Goal: Check status: Check status

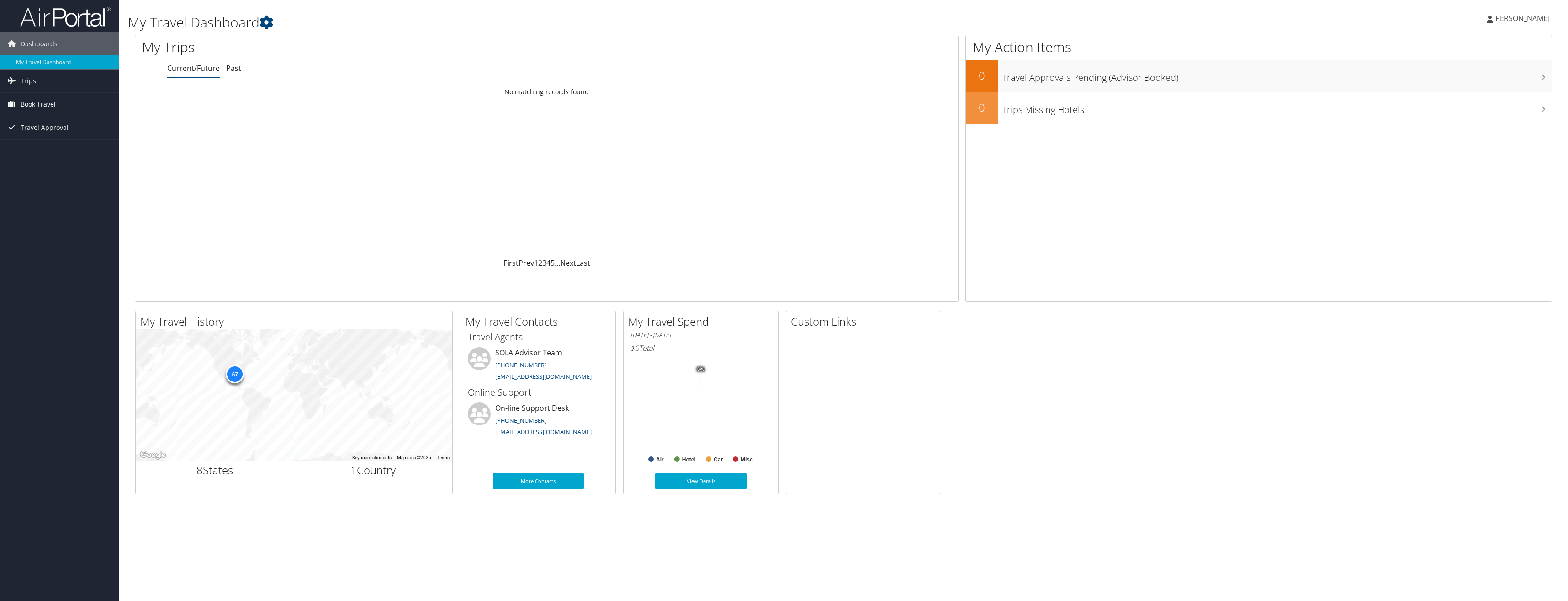
click at [28, 104] on span "Book Travel" at bounding box center [37, 104] width 35 height 23
click at [36, 121] on link "Approval Request (Beta)" at bounding box center [59, 122] width 119 height 14
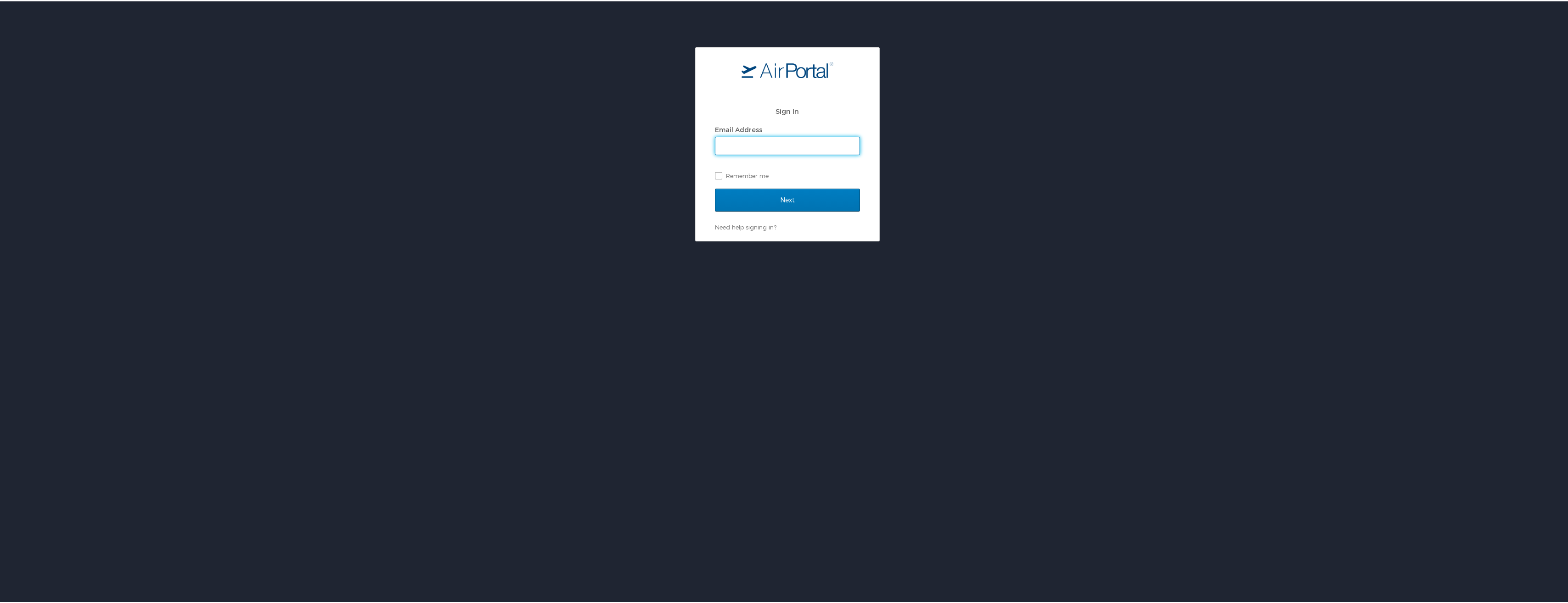
type input "alice_dyson@suagcenter.com"
click at [760, 200] on input "Next" at bounding box center [787, 198] width 145 height 23
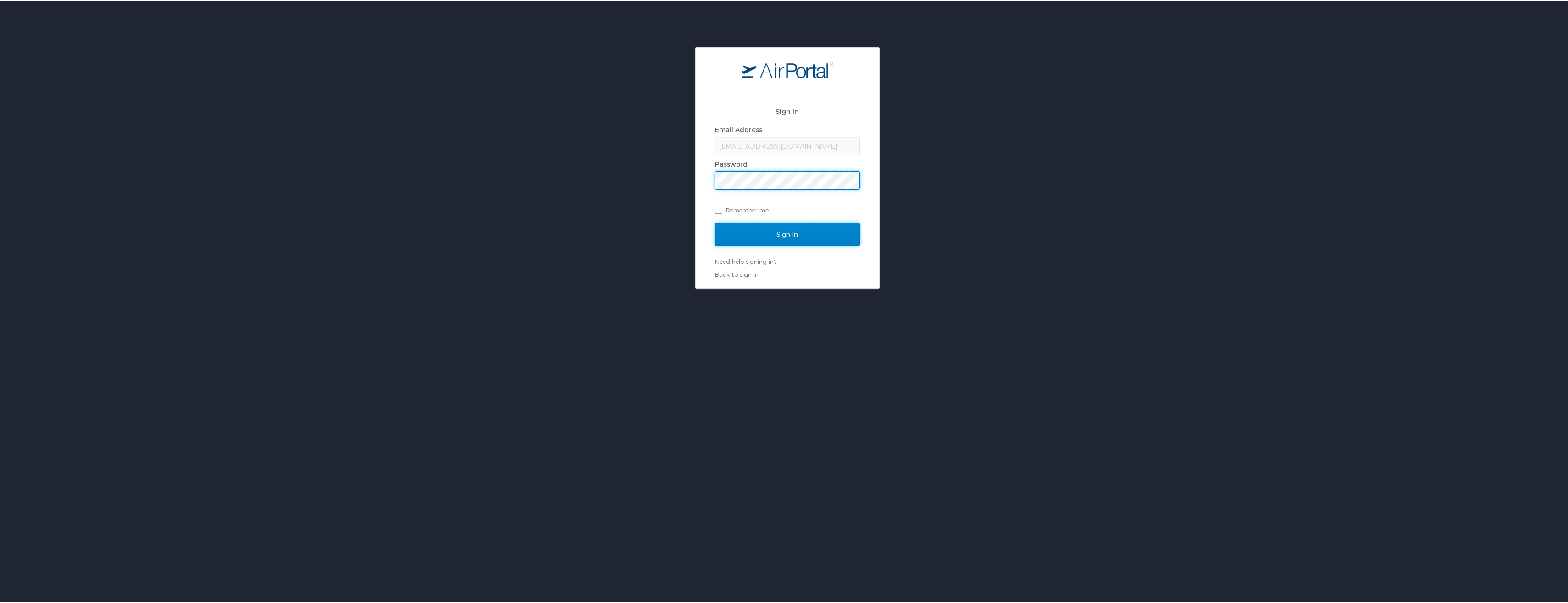
click at [789, 232] on input "Sign In" at bounding box center [787, 233] width 145 height 23
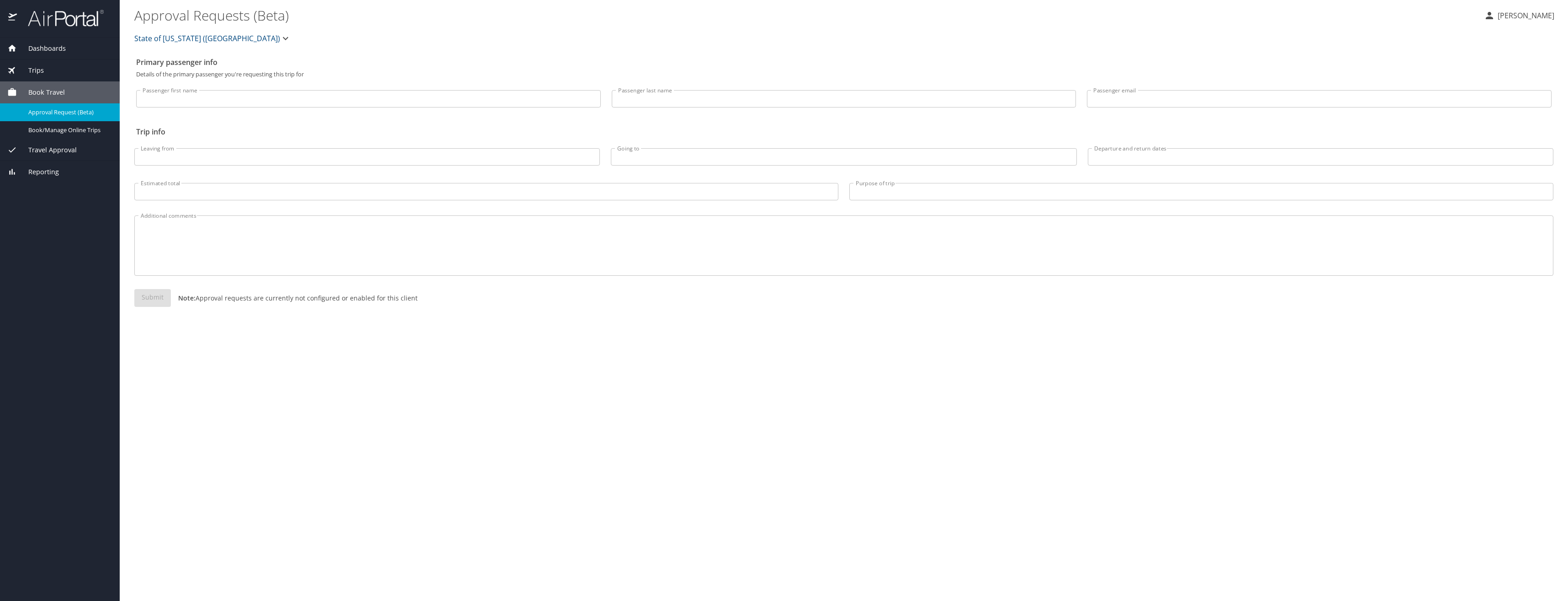
click at [280, 37] on icon "button" at bounding box center [286, 39] width 11 height 11
click at [225, 37] on div at bounding box center [784, 300] width 1568 height 601
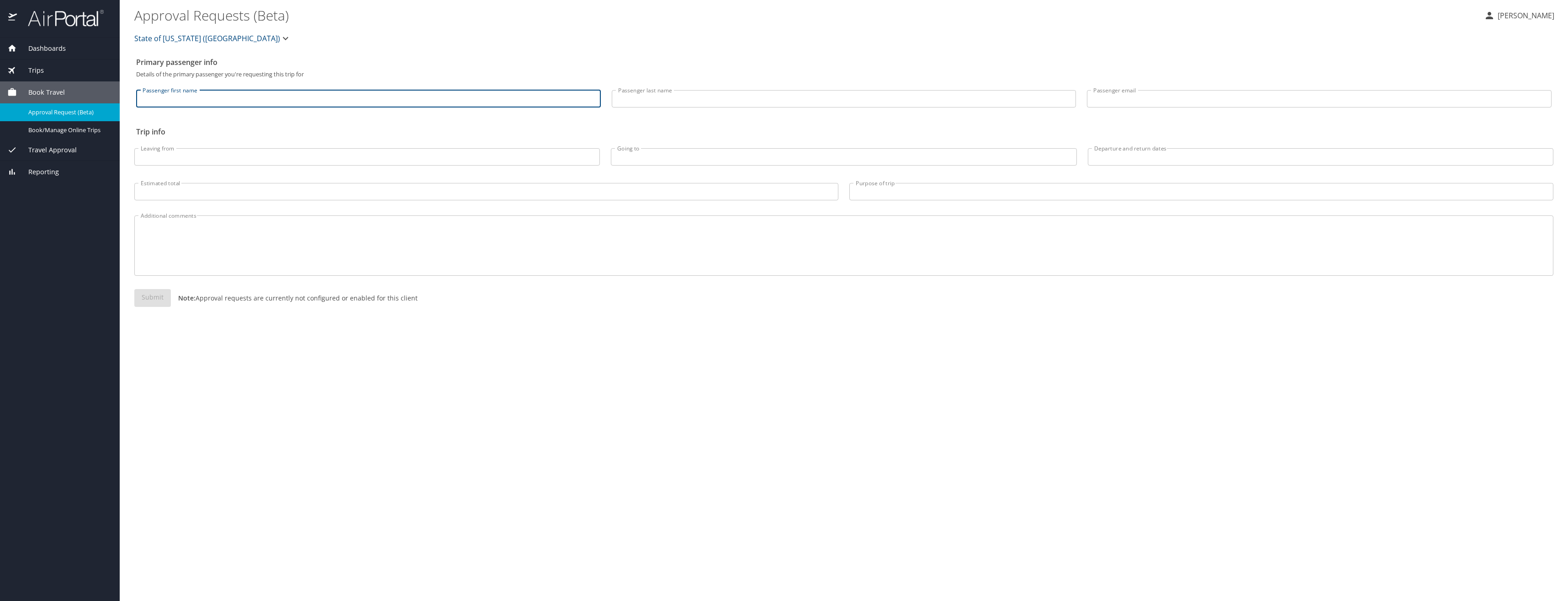
click at [183, 100] on input "Passenger first name" at bounding box center [368, 98] width 465 height 17
type input "Sonia"
type input "Wilson"
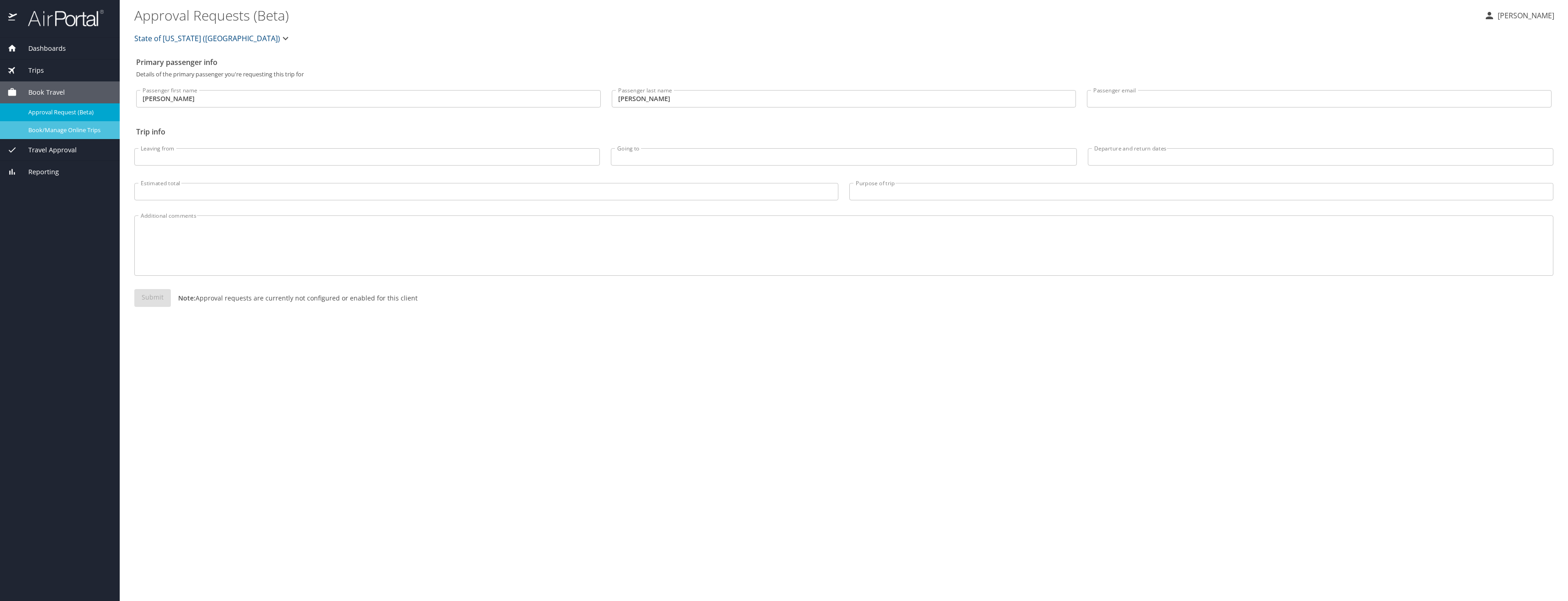
click at [45, 130] on span "Book/Manage Online Trips" at bounding box center [68, 130] width 81 height 9
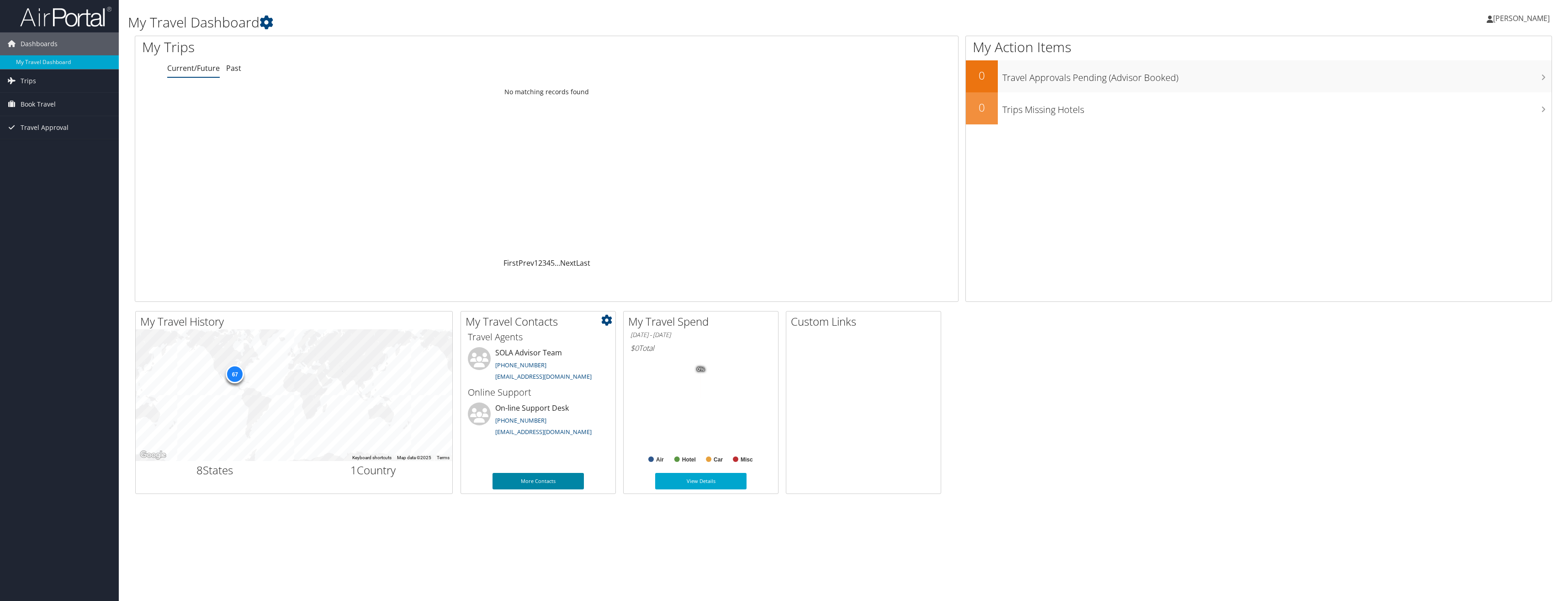
click at [518, 483] on link "More Contacts" at bounding box center [538, 480] width 92 height 17
click at [23, 78] on span "Trips" at bounding box center [28, 81] width 15 height 23
click at [28, 41] on span "Dashboards" at bounding box center [39, 44] width 37 height 23
click at [40, 154] on span "Travel Approval" at bounding box center [44, 154] width 48 height 23
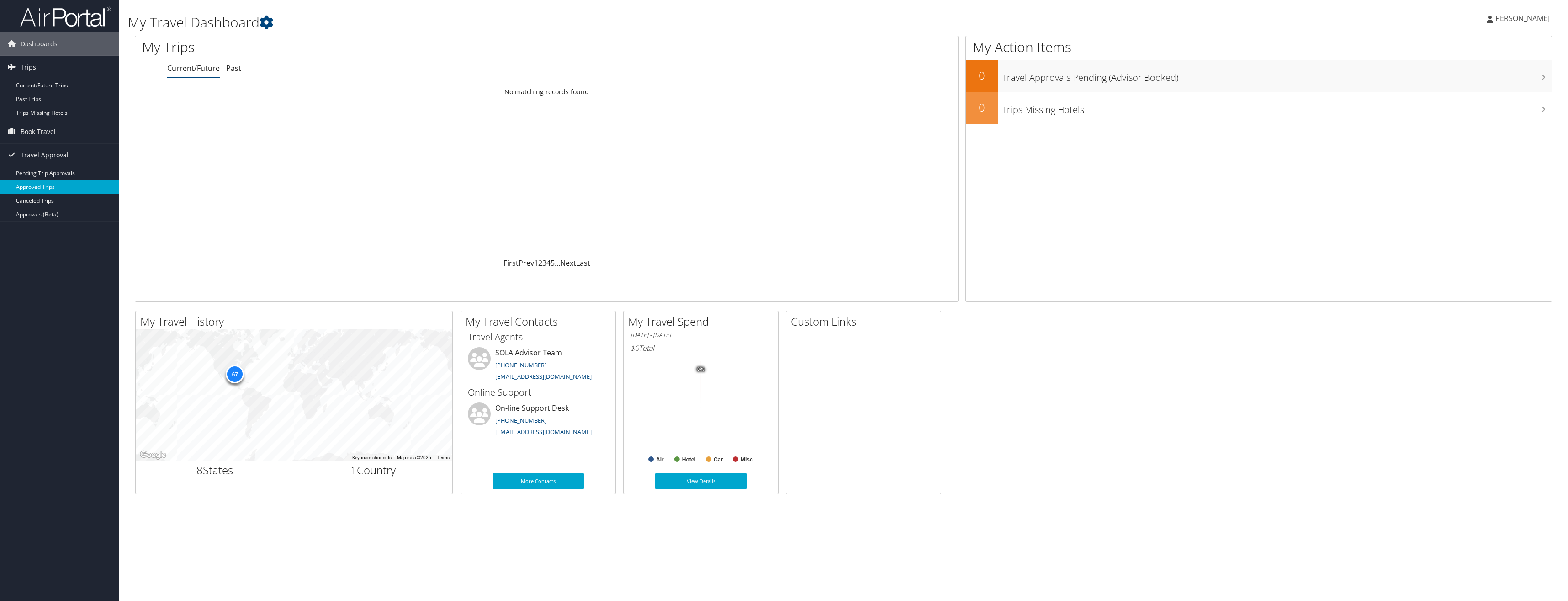
click at [30, 188] on link "Approved Trips" at bounding box center [59, 187] width 119 height 14
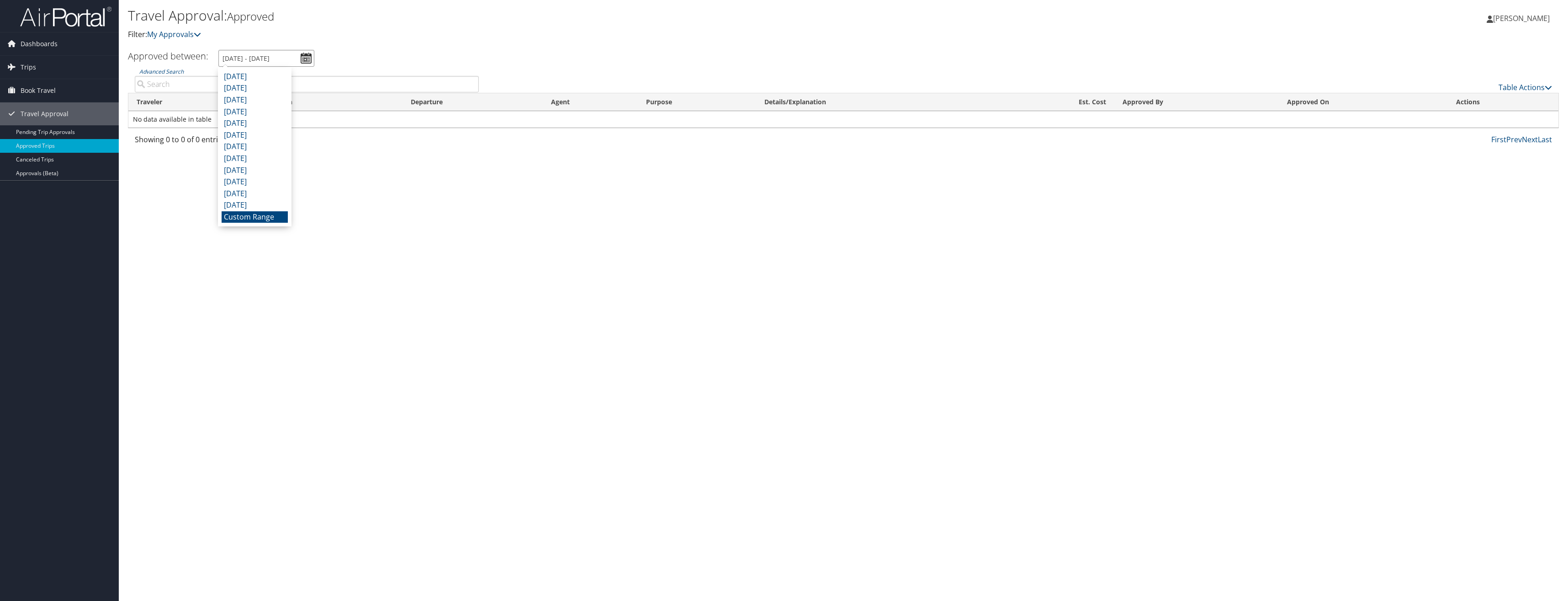
click at [305, 56] on input "8/9/2025 - 9/9/2025" at bounding box center [266, 58] width 96 height 17
click at [241, 86] on li "July 2025" at bounding box center [254, 88] width 66 height 12
click at [1547, 86] on icon at bounding box center [1548, 87] width 7 height 7
click at [1547, 86] on div at bounding box center [784, 300] width 1568 height 601
click at [308, 60] on input "7/1/2025 - 7/31/2025" at bounding box center [266, 58] width 96 height 17
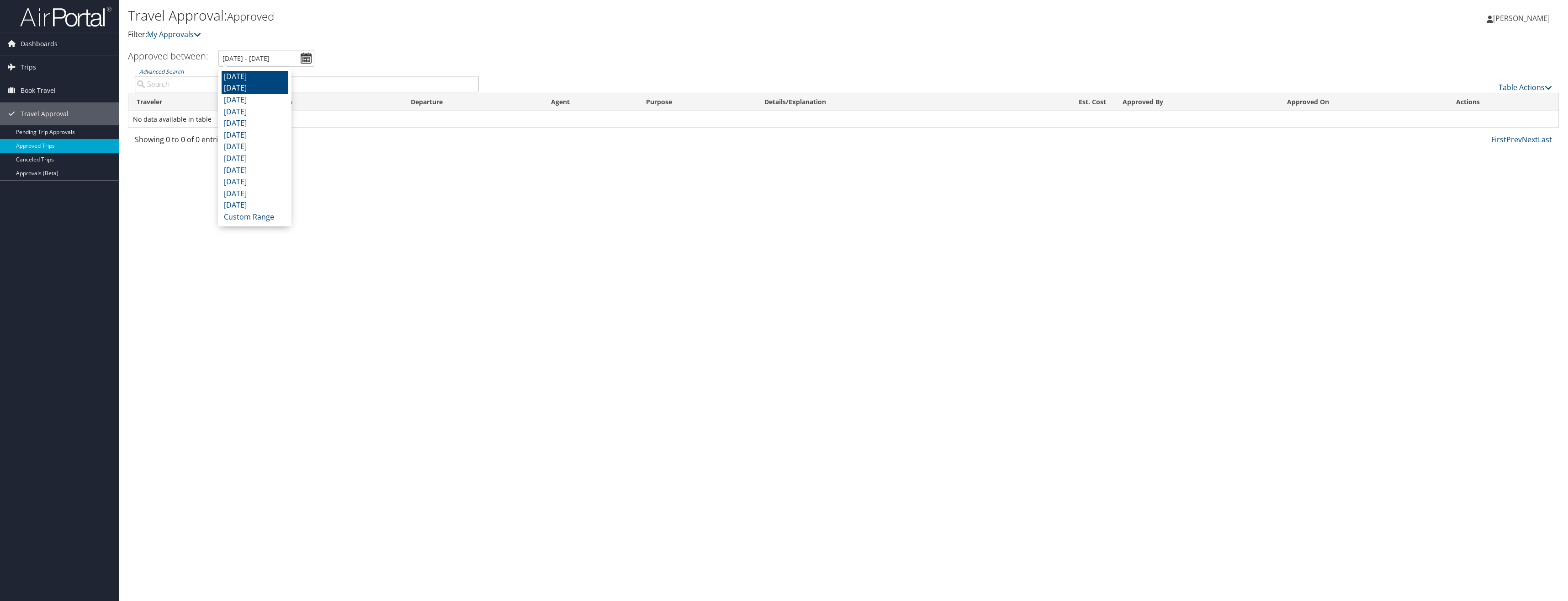
click at [265, 76] on li "August 2025" at bounding box center [254, 76] width 66 height 12
type input "8/1/2025 - 8/31/2025"
click at [151, 116] on td "No data available in table" at bounding box center [843, 119] width 1430 height 17
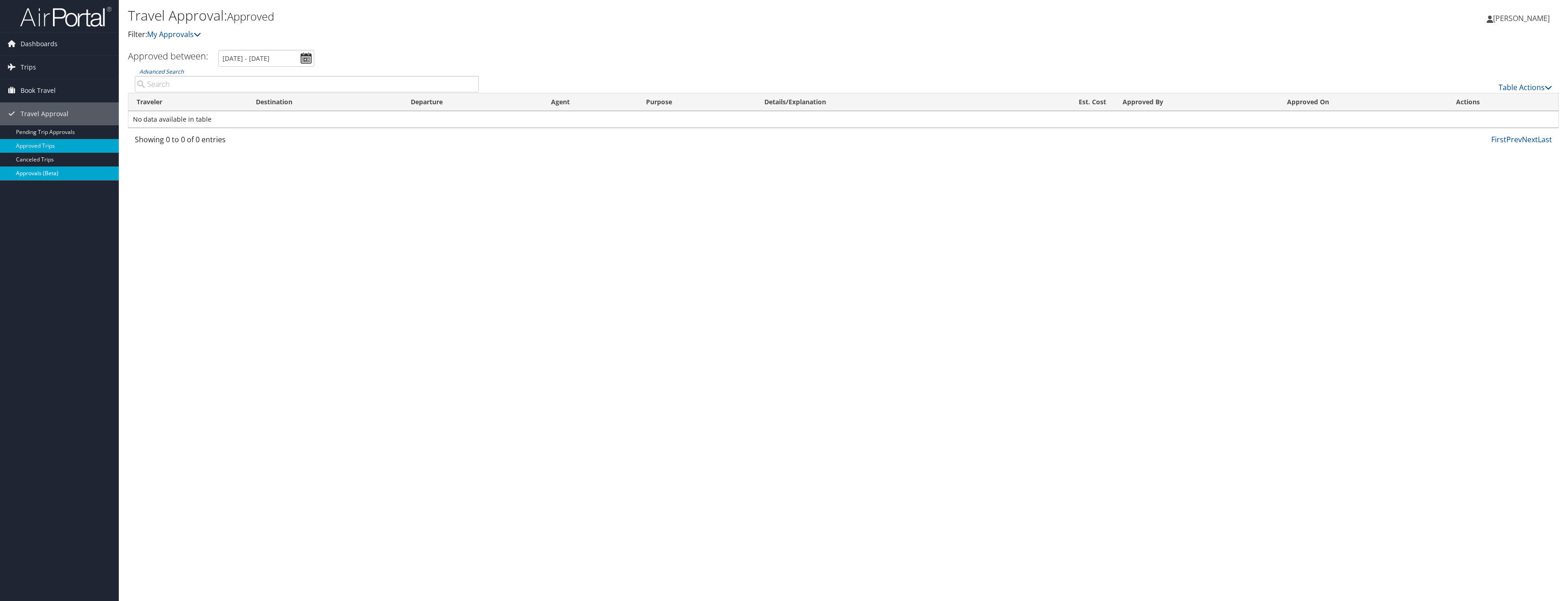
click at [29, 172] on link "Approvals (Beta)" at bounding box center [59, 173] width 119 height 14
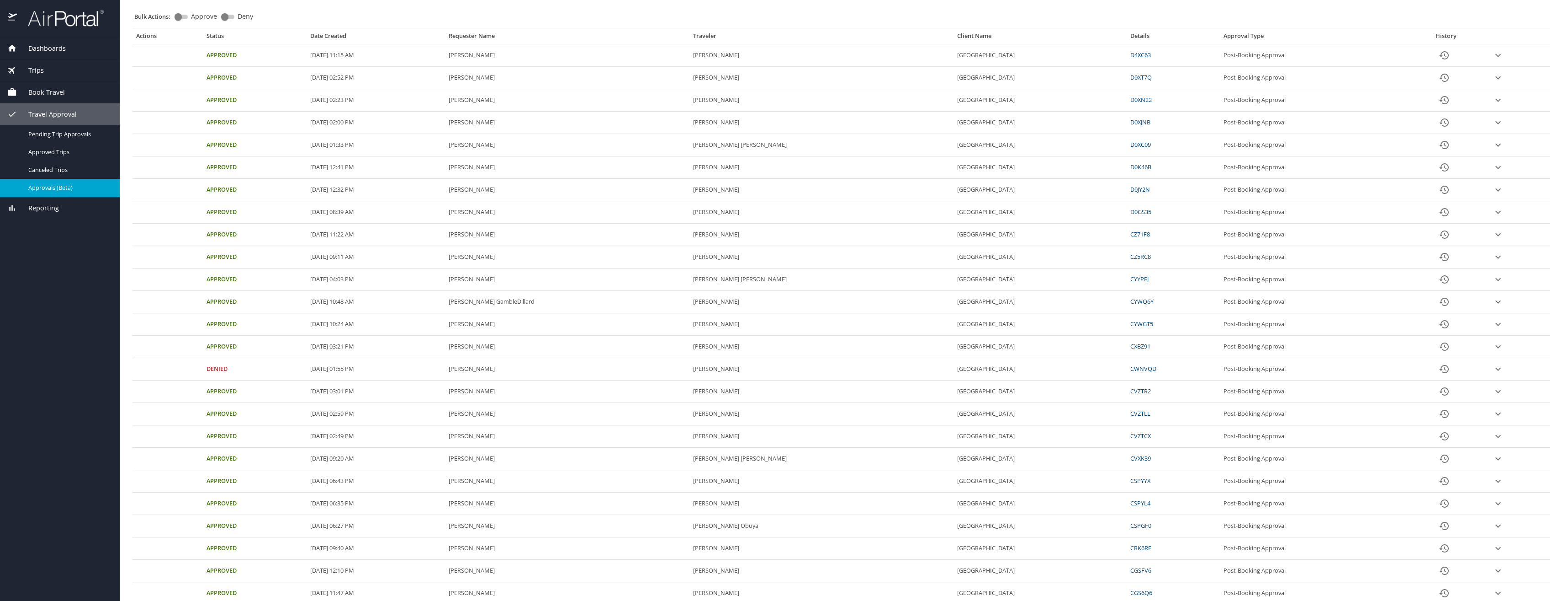
scroll to position [92, 0]
click at [216, 396] on td "Approved" at bounding box center [254, 400] width 104 height 22
click at [1495, 400] on icon "expand row" at bounding box center [1497, 399] width 6 height 3
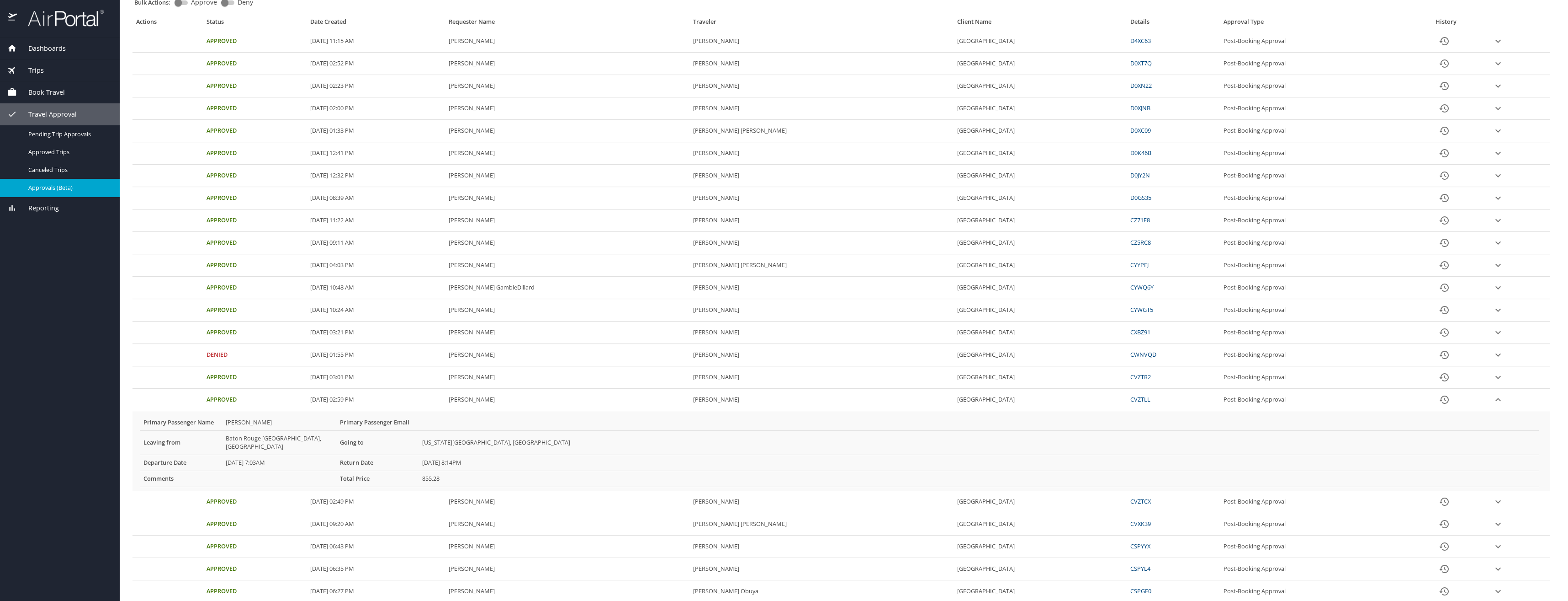
click at [1150, 398] on link "CVZTLL" at bounding box center [1140, 399] width 20 height 8
click at [170, 421] on th "Primary Passenger Name" at bounding box center [181, 422] width 82 height 15
click at [466, 471] on td "855.28" at bounding box center [979, 479] width 1120 height 16
click at [1494, 412] on div "Primary Passenger Name Janana Junese Snowden Primary Passenger Email Leaving fr…" at bounding box center [839, 450] width 1406 height 79
click at [1495, 400] on icon "expand row" at bounding box center [1498, 400] width 11 height 11
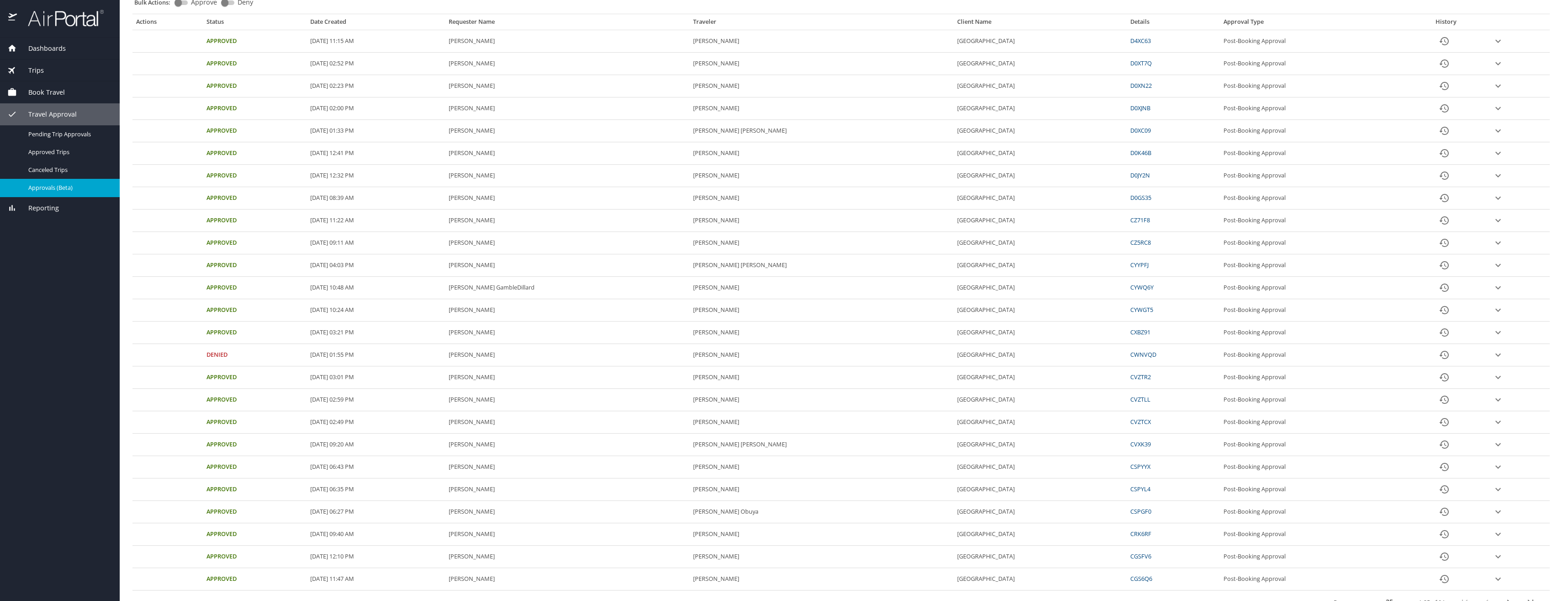
click at [1495, 243] on icon "expand row" at bounding box center [1497, 242] width 6 height 3
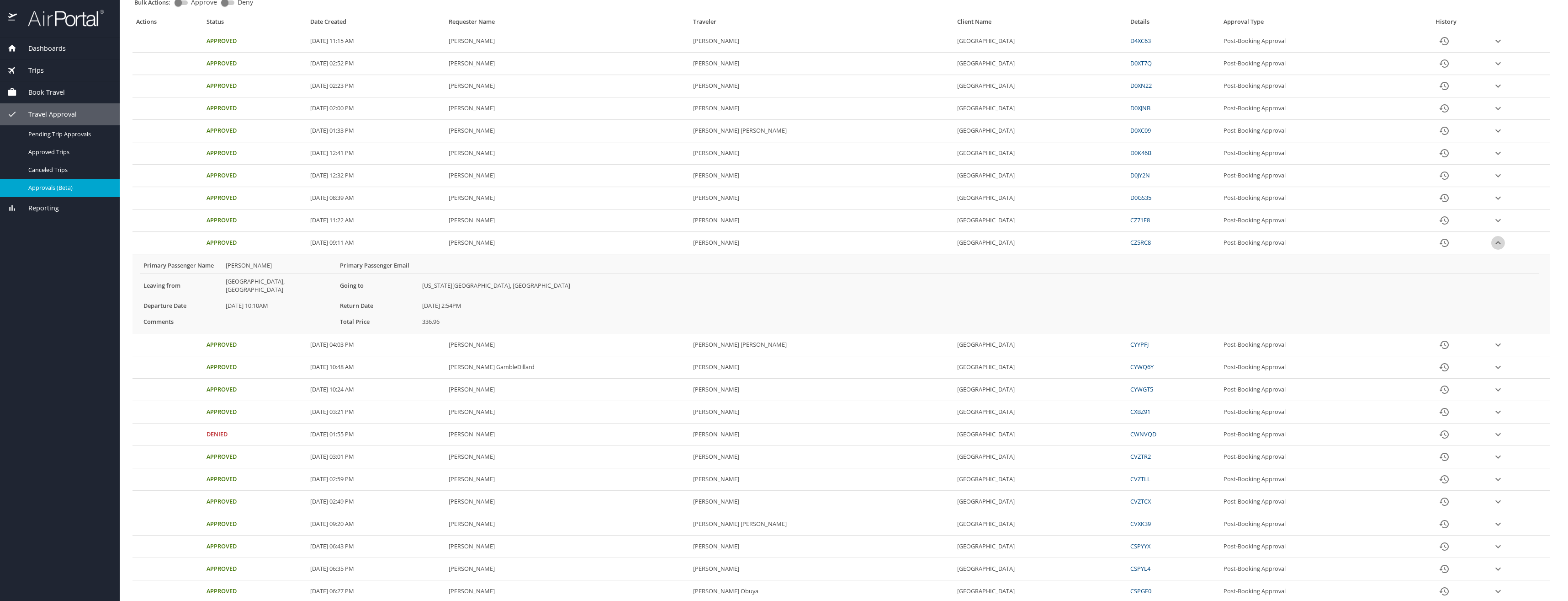
click at [1495, 243] on icon "expand row" at bounding box center [1498, 243] width 11 height 11
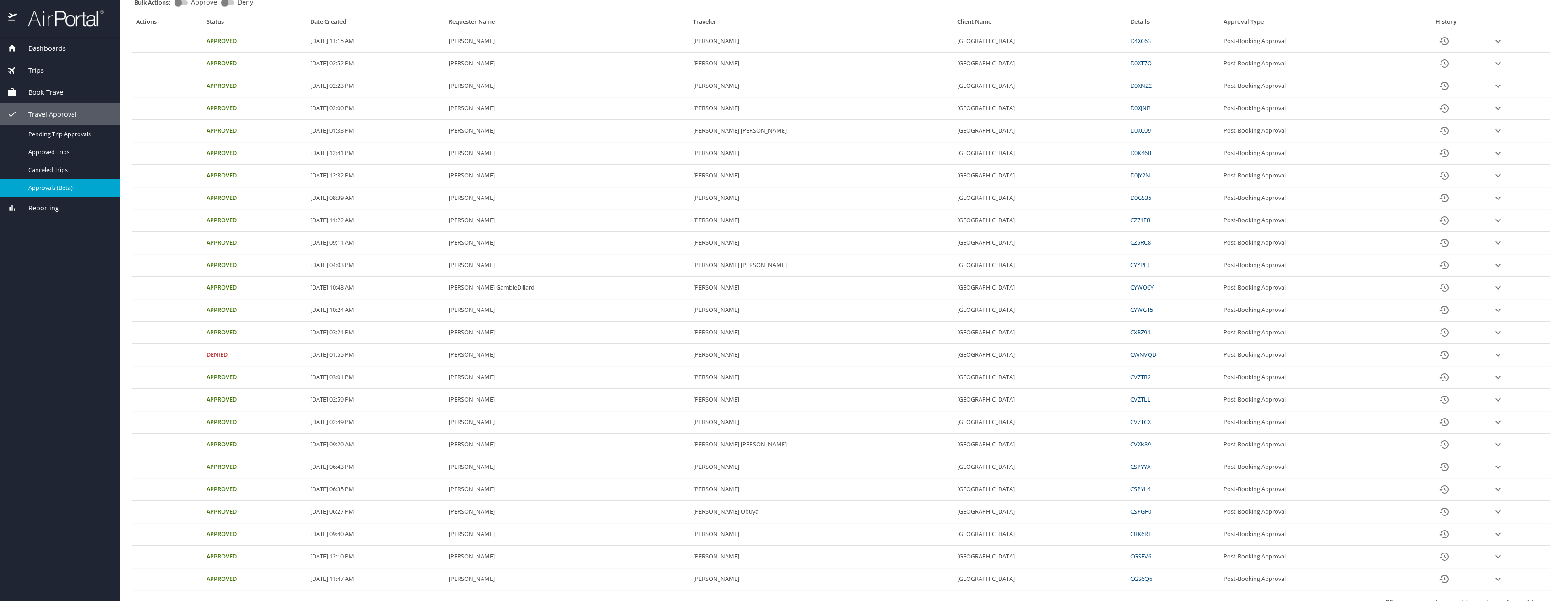
click at [1447, 376] on icon "History" at bounding box center [1444, 377] width 11 height 11
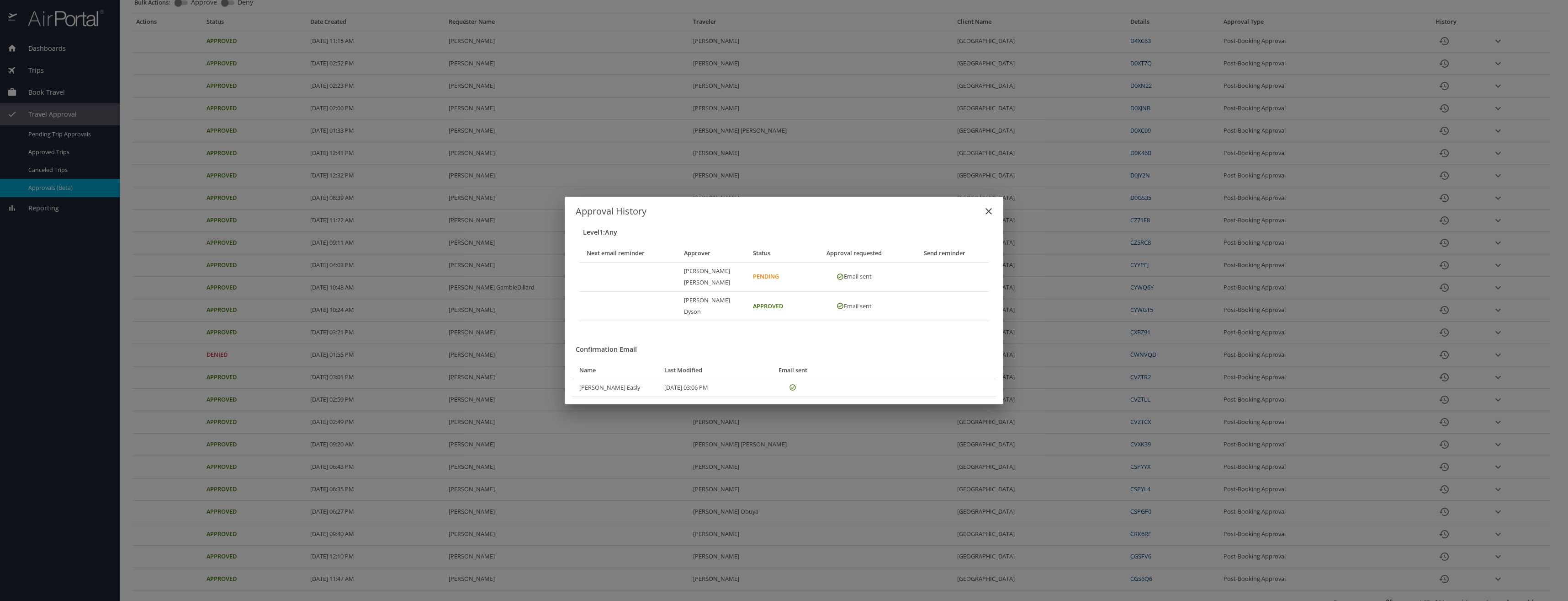
click at [987, 217] on icon "close" at bounding box center [988, 211] width 11 height 11
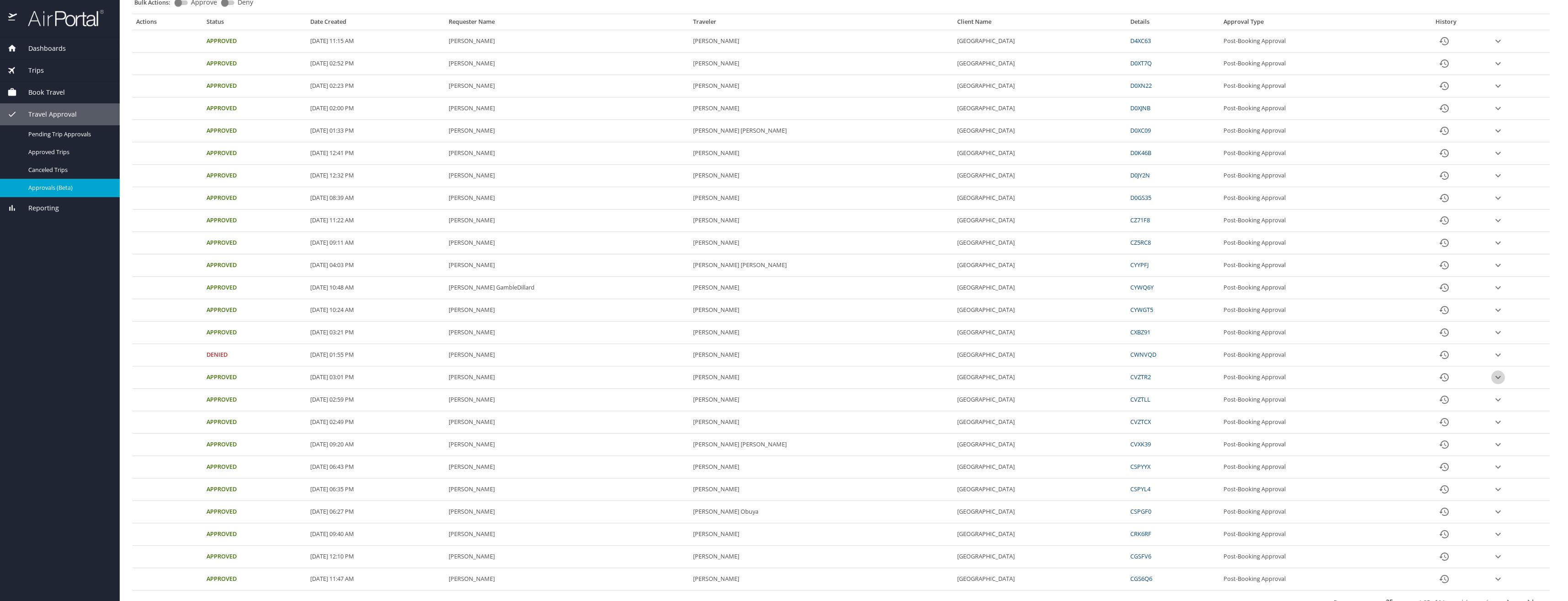
click at [1496, 378] on icon "expand row" at bounding box center [1498, 377] width 11 height 11
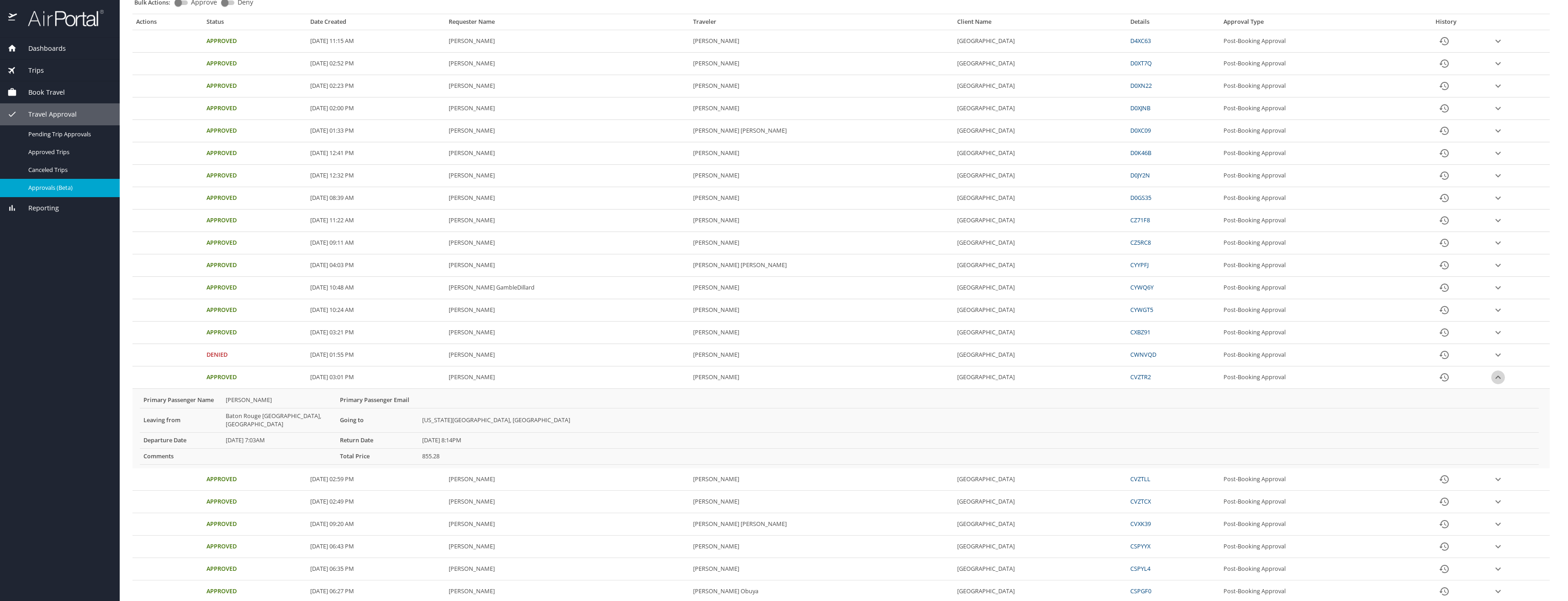
click at [1495, 376] on icon "expand row" at bounding box center [1497, 376] width 6 height 3
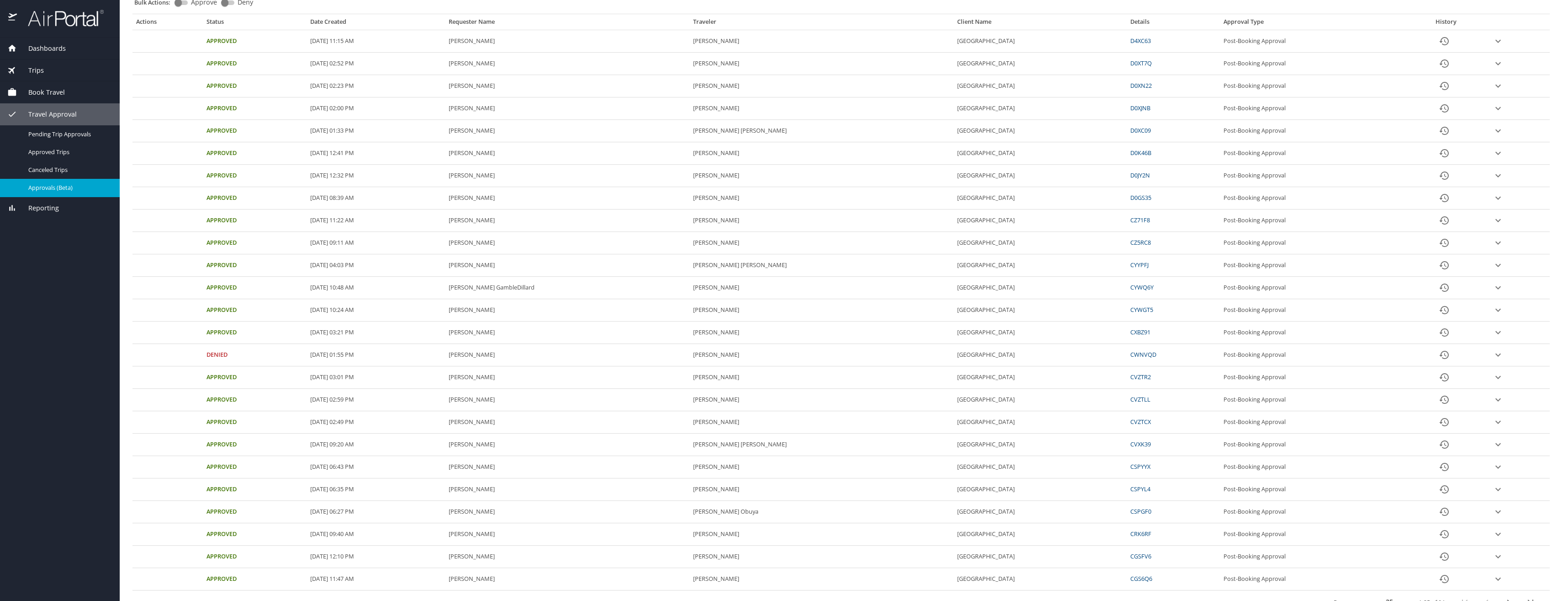
click at [1495, 445] on icon "expand row" at bounding box center [1497, 444] width 6 height 3
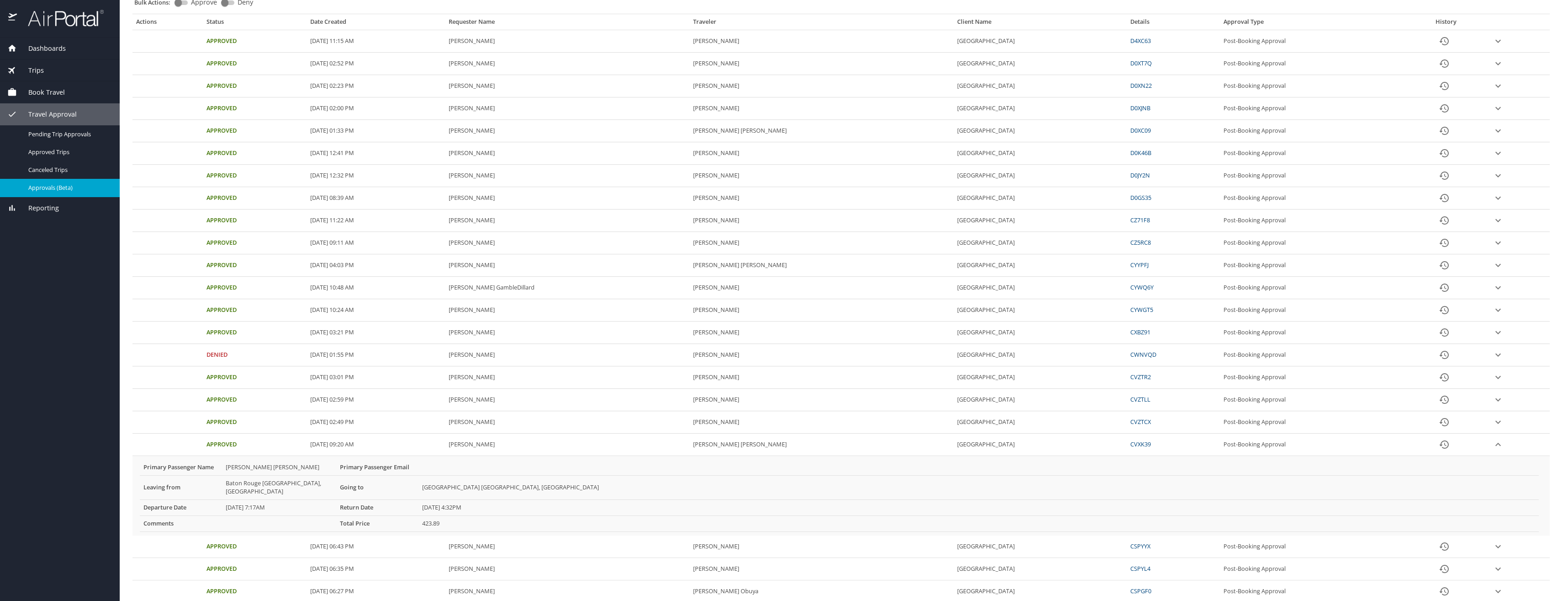
click at [1495, 445] on icon "expand row" at bounding box center [1498, 444] width 11 height 11
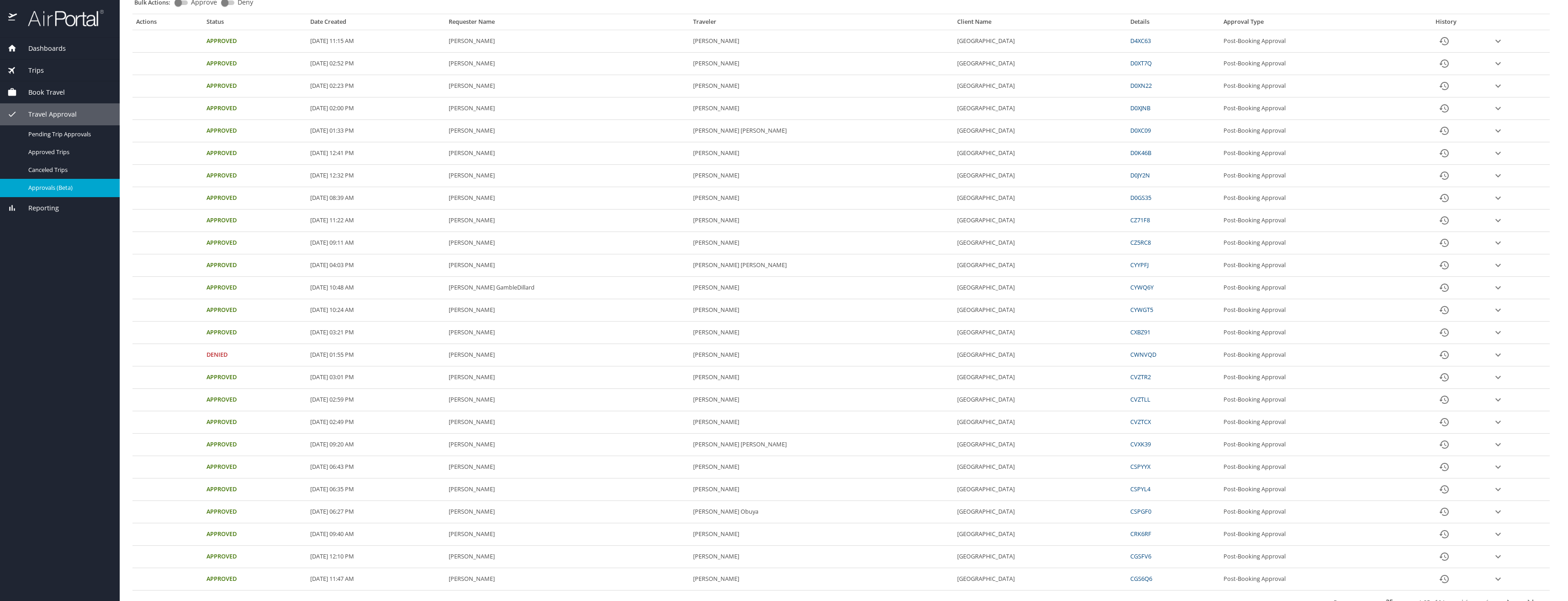
click at [1496, 424] on icon "expand row" at bounding box center [1498, 422] width 11 height 11
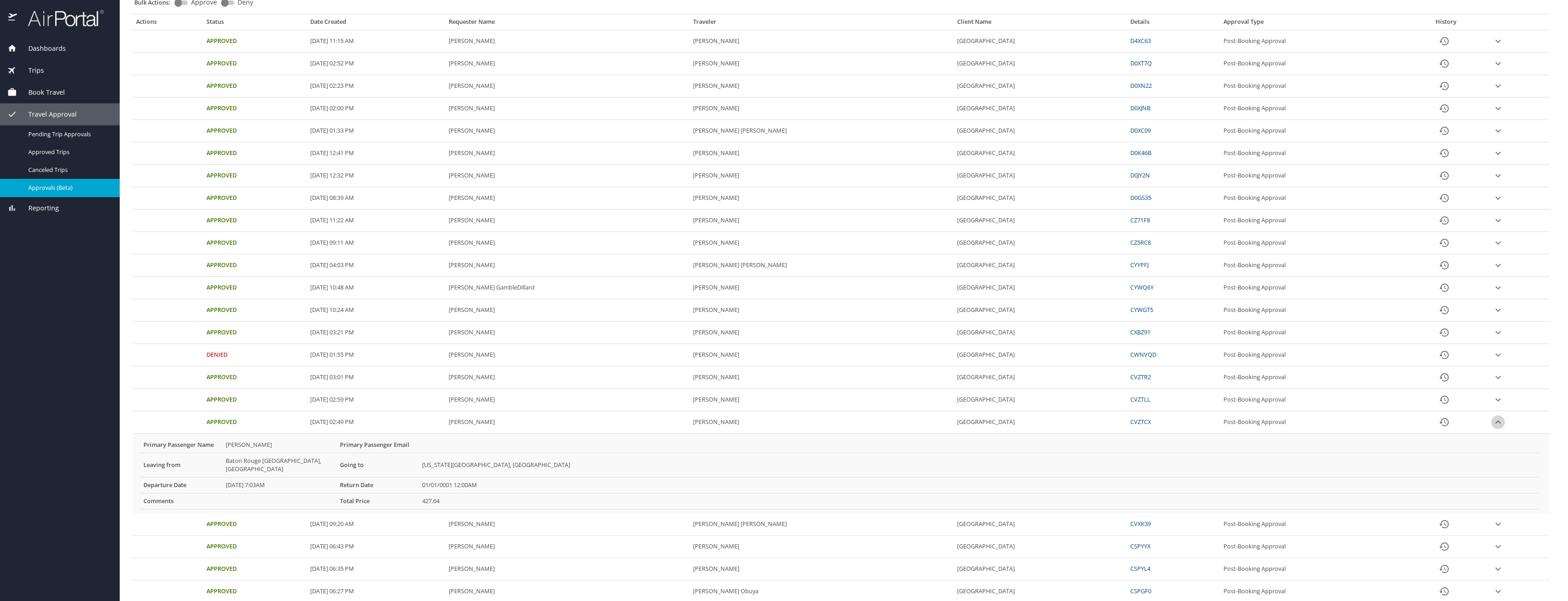
click at [1496, 424] on icon "expand row" at bounding box center [1498, 422] width 11 height 11
